Goal: Browse casually: Explore the website without a specific task or goal

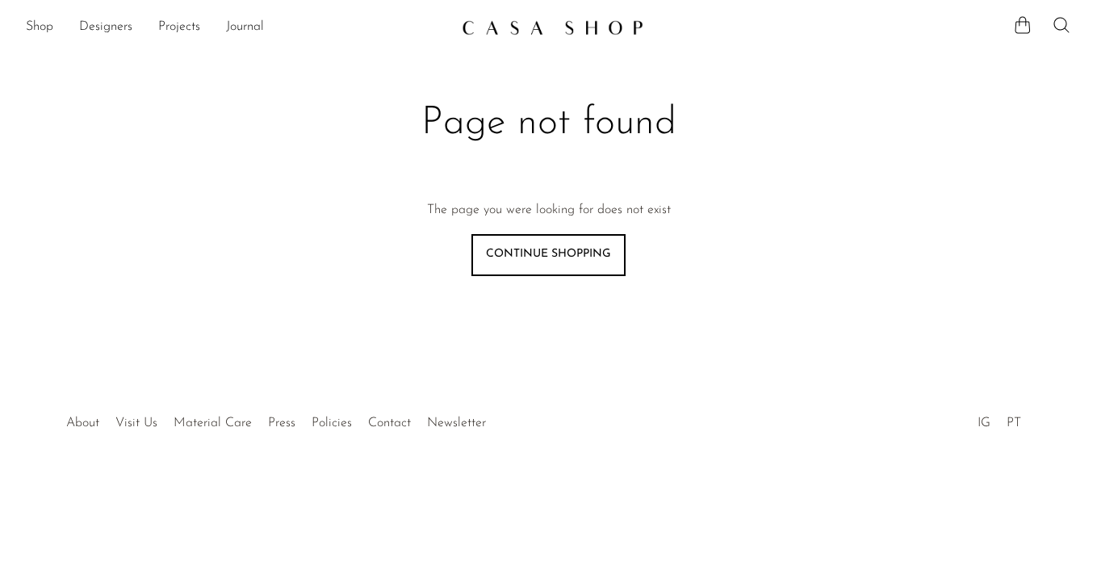
click at [528, 33] on img at bounding box center [553, 27] width 182 height 16
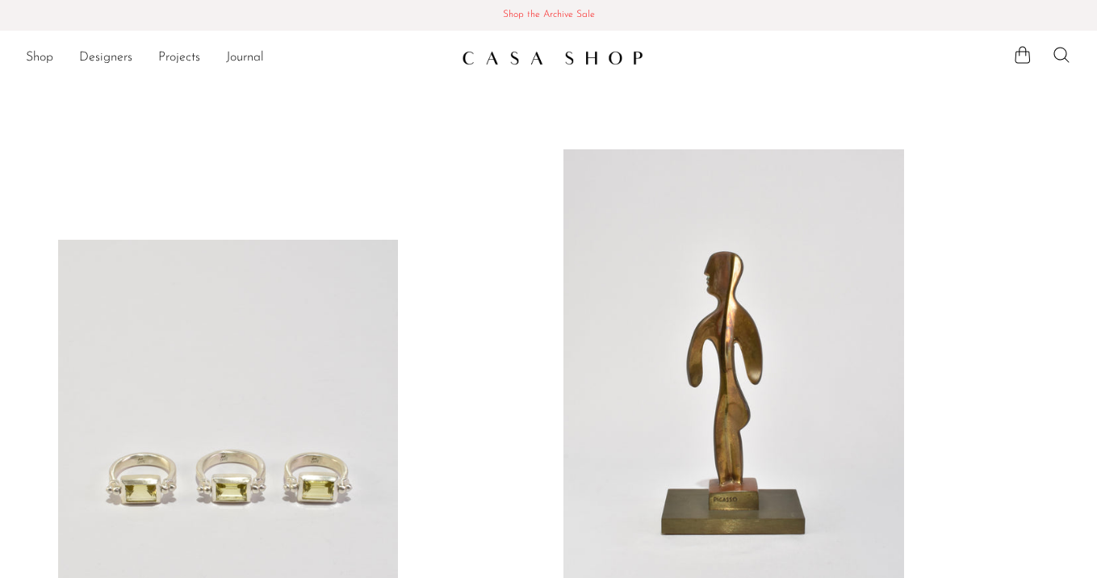
click at [518, 23] on span "Shop the Archive Sale" at bounding box center [548, 15] width 1071 height 18
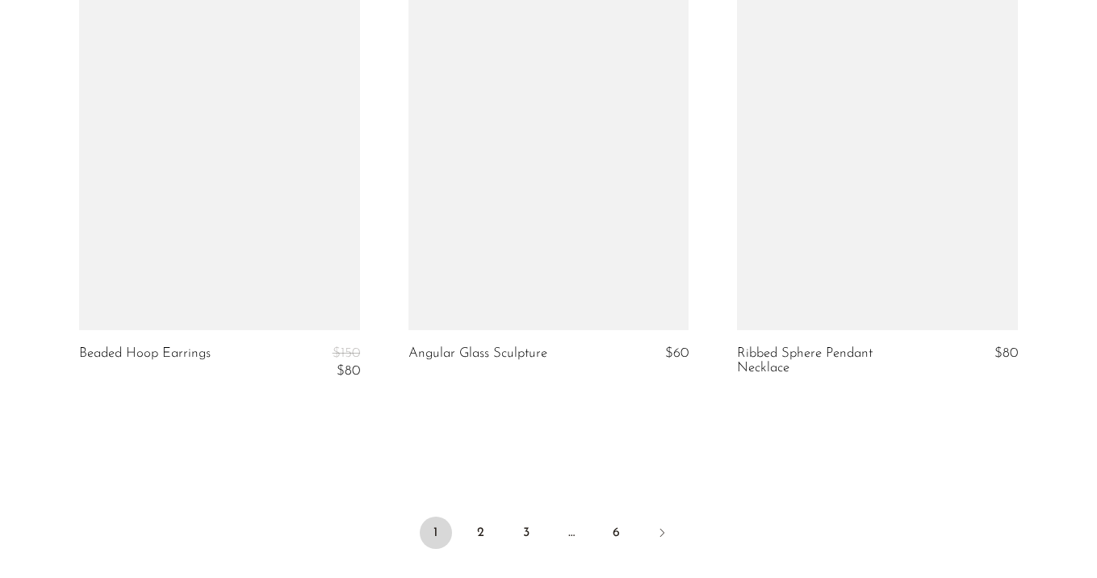
scroll to position [5447, 0]
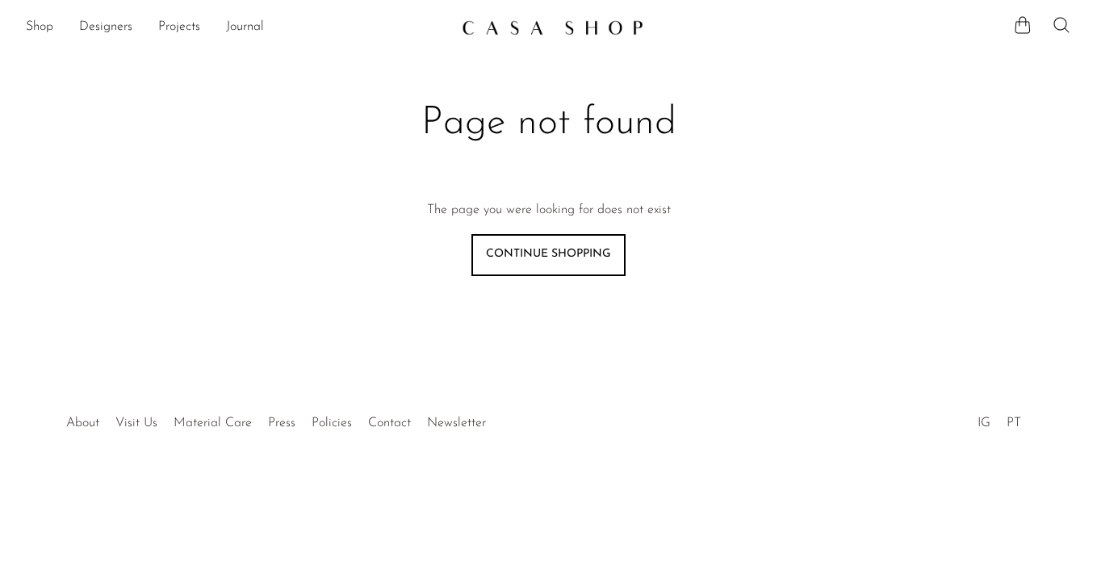
click at [40, 22] on link "Shop" at bounding box center [39, 27] width 27 height 21
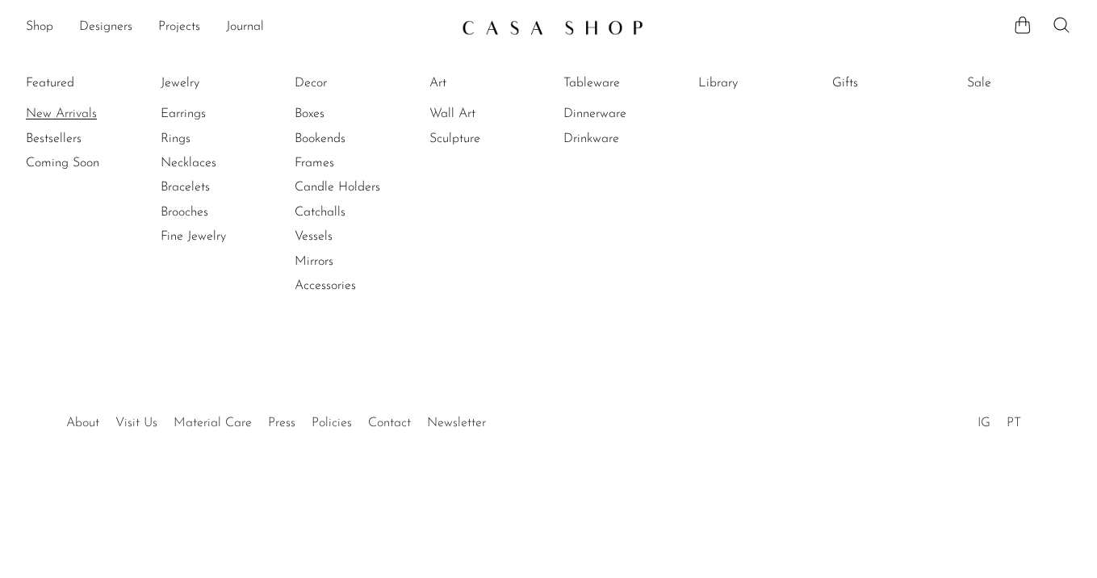
click at [52, 110] on link "New Arrivals" at bounding box center [86, 114] width 121 height 18
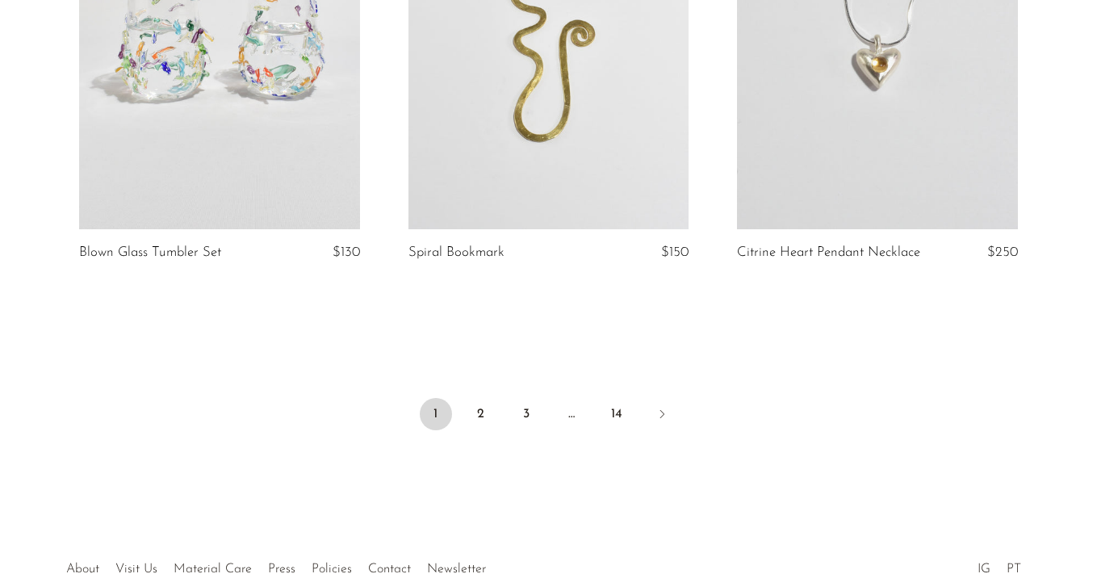
scroll to position [5486, 0]
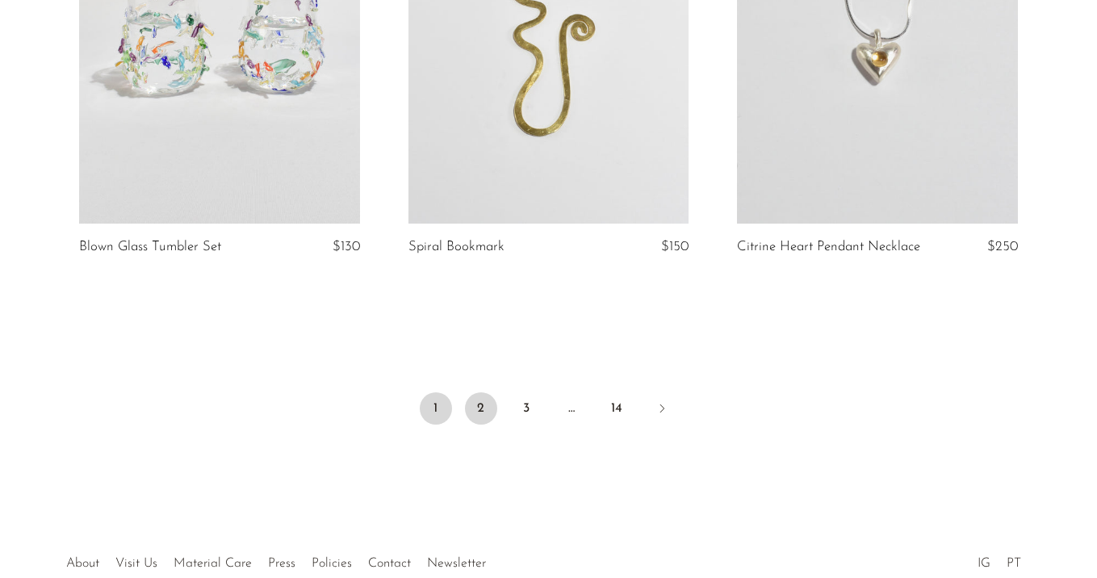
click at [490, 392] on link "2" at bounding box center [481, 408] width 32 height 32
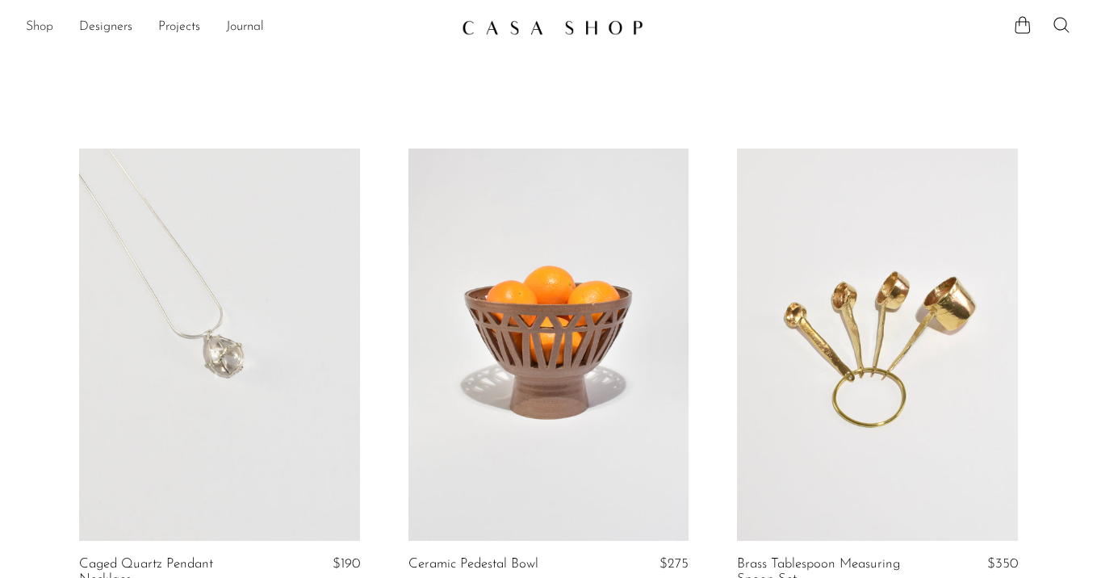
click at [37, 24] on link "Shop" at bounding box center [39, 27] width 27 height 21
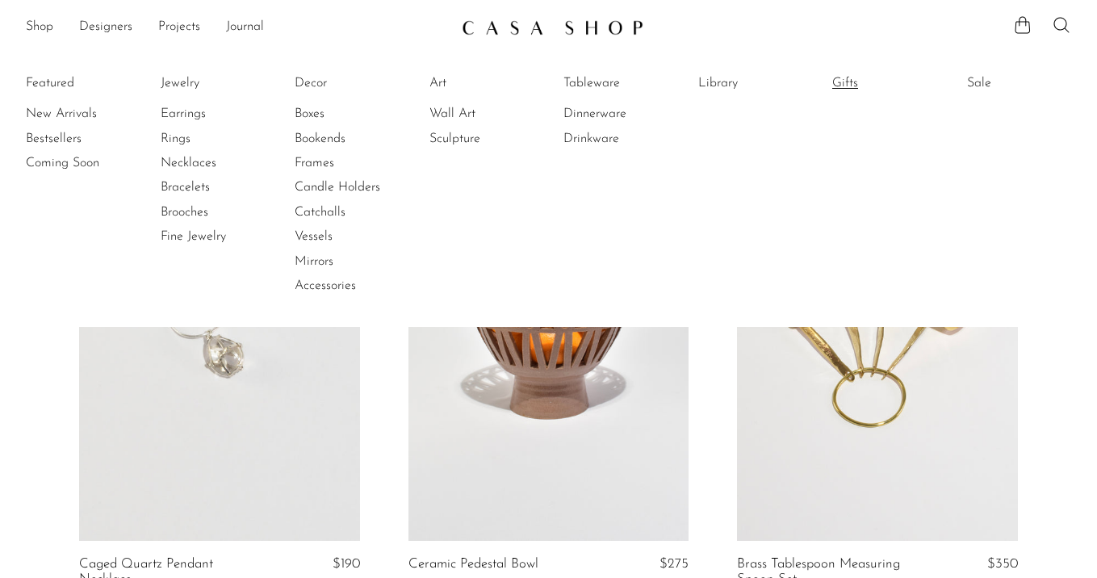
click at [851, 85] on link "Gifts" at bounding box center [892, 83] width 121 height 18
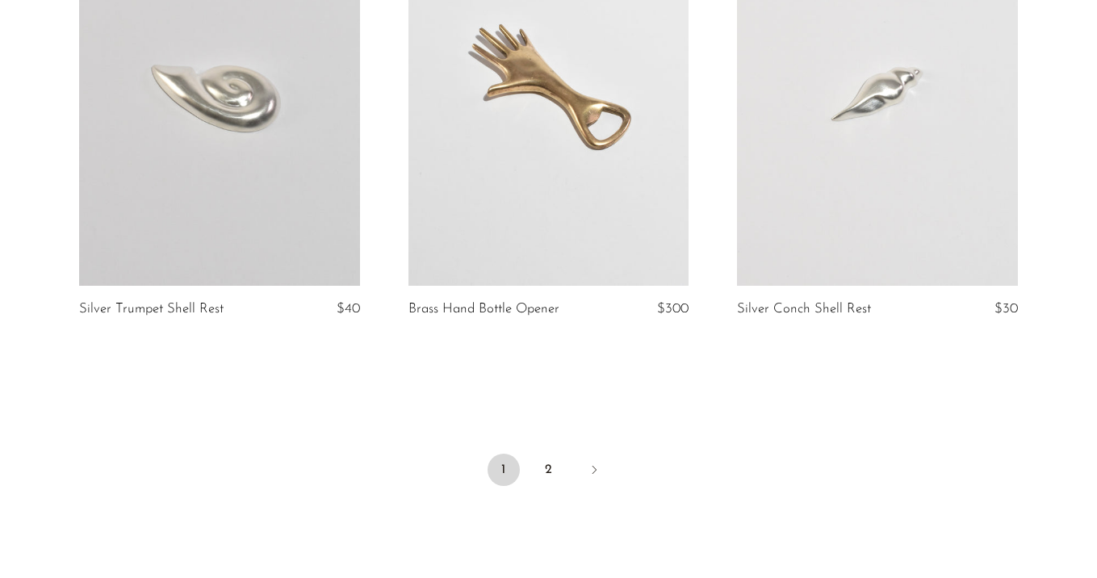
scroll to position [5447, 0]
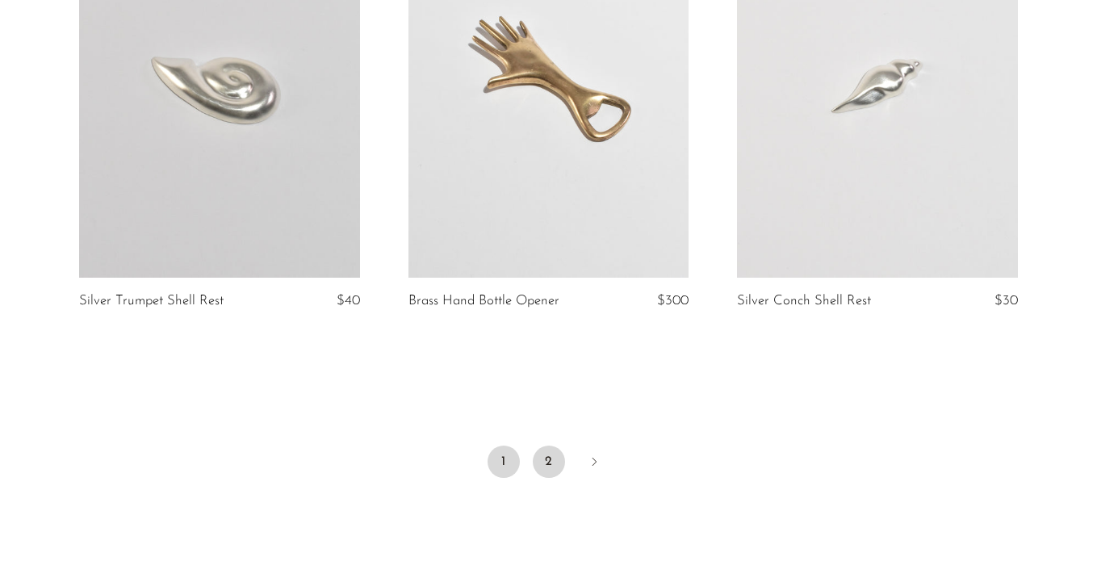
click at [554, 446] on link "2" at bounding box center [549, 462] width 32 height 32
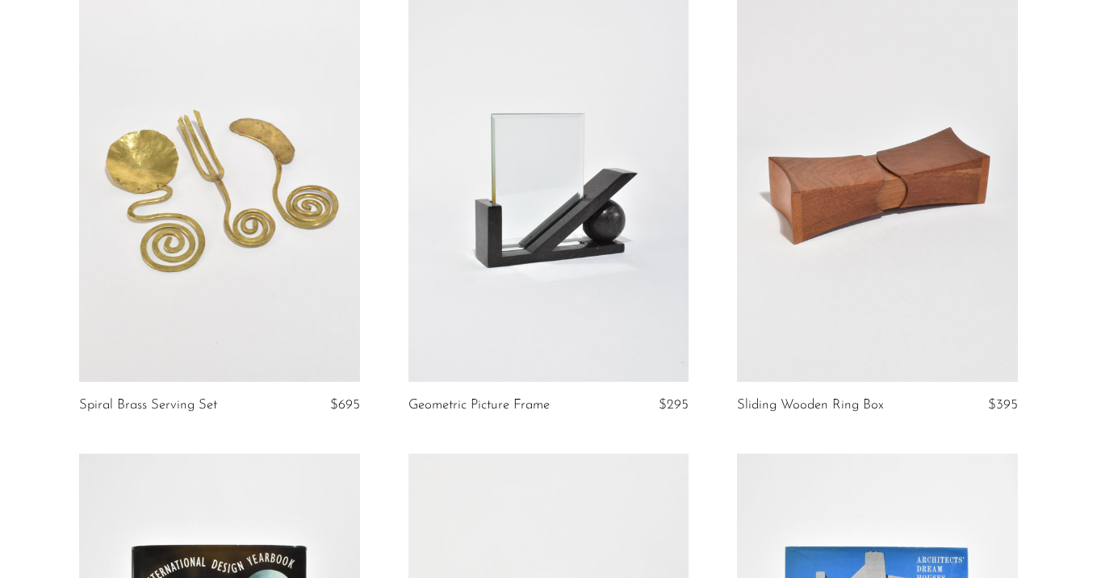
scroll to position [1962, 0]
